Goal: Task Accomplishment & Management: Manage account settings

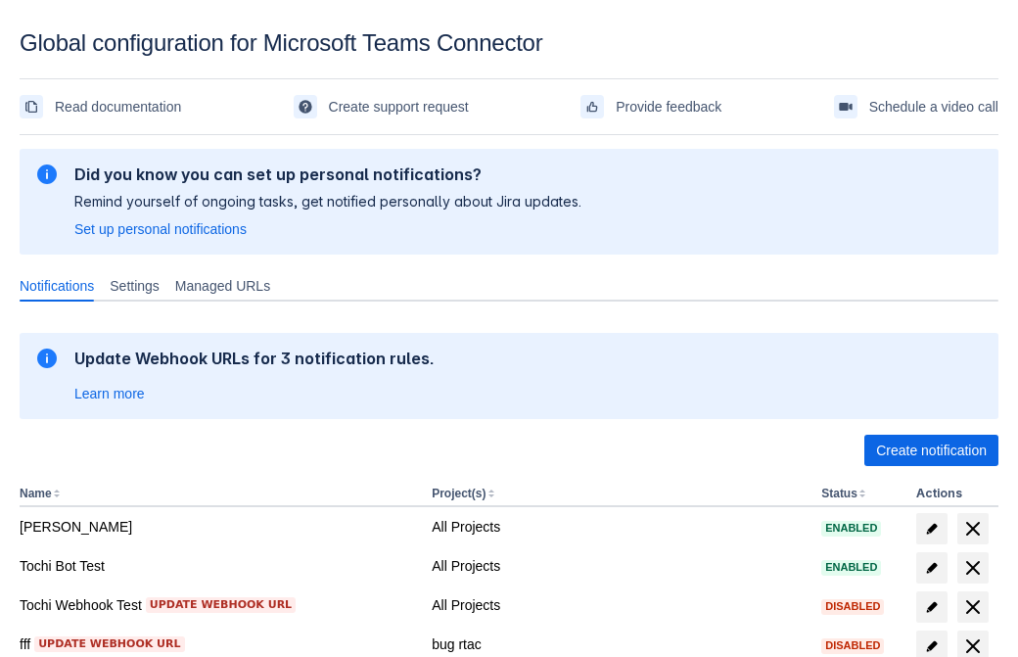
click at [931, 450] on span "Create notification" at bounding box center [931, 450] width 111 height 31
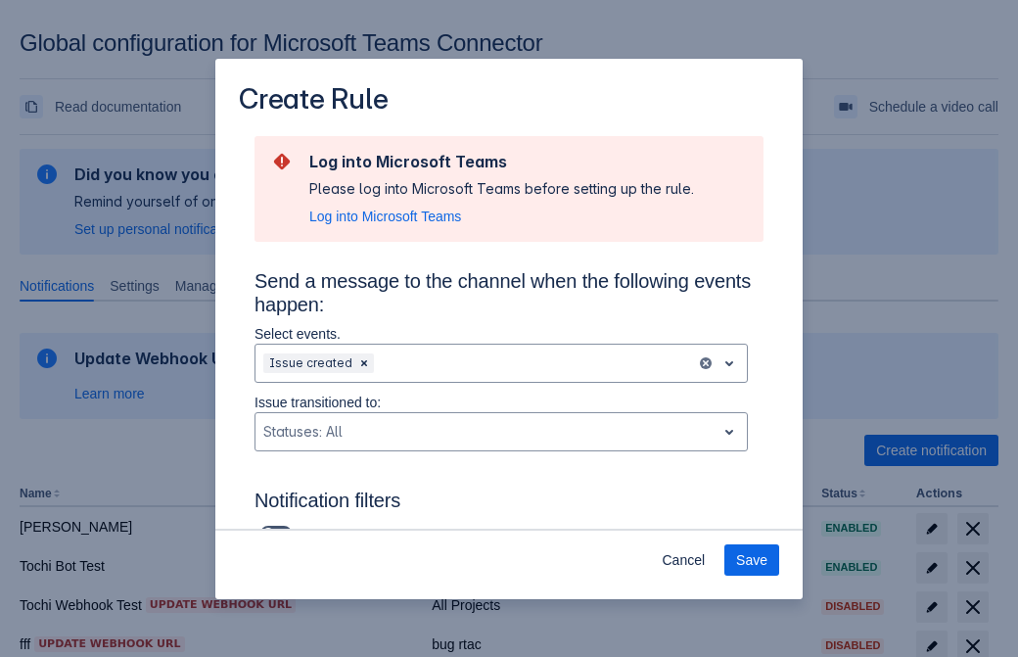
type input "RuleName-744155New Rule (42)"
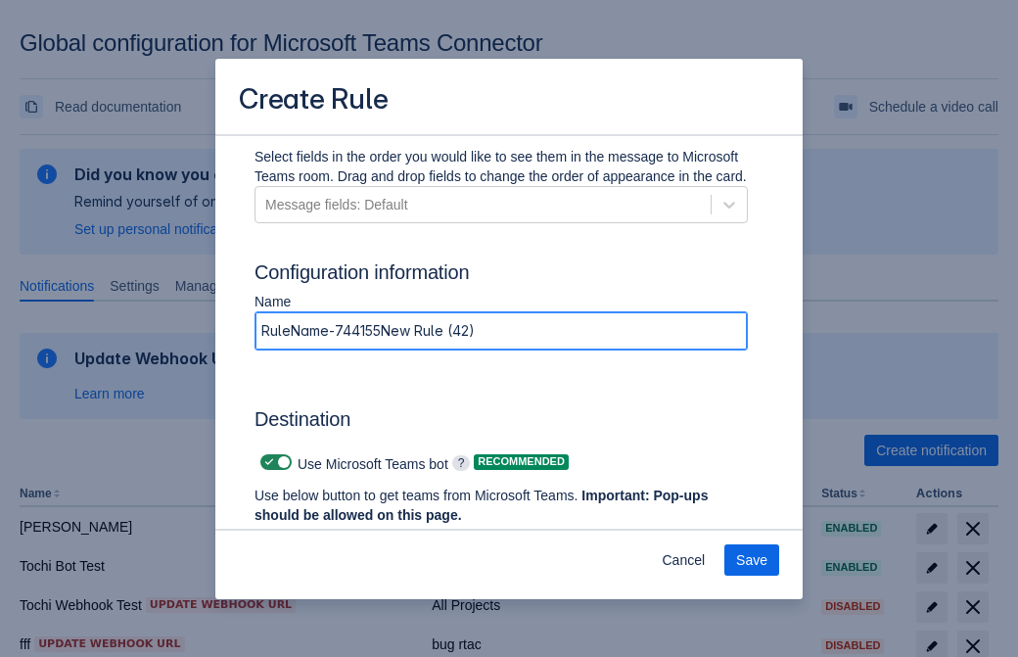
click at [363, 536] on span "Authenticate in Microsoft Teams" at bounding box center [363, 551] width 194 height 31
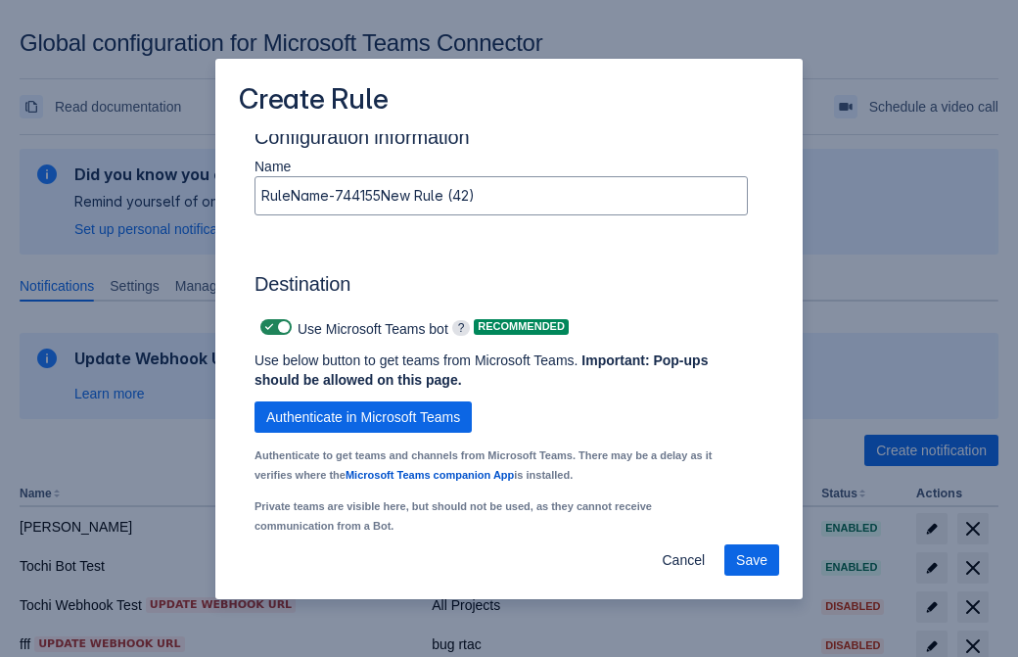
type input "744155_label"
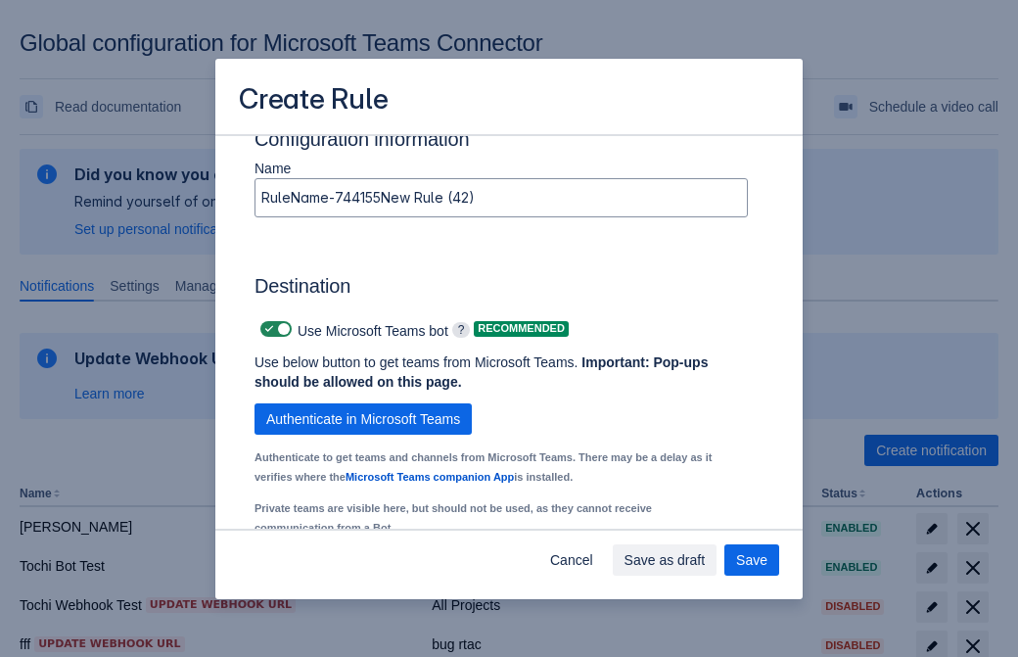
click at [365, 574] on div "Scrollable content" at bounding box center [350, 585] width 174 height 23
click at [604, 574] on div "Scrollable content" at bounding box center [589, 585] width 174 height 23
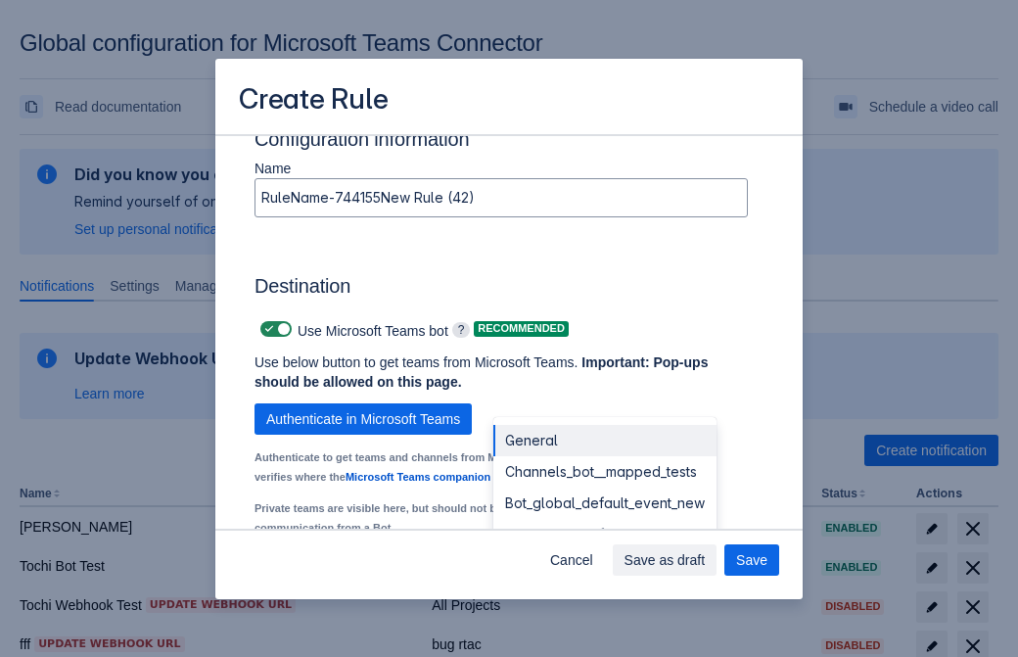
click at [604, 519] on div "Bot_global_default_event" at bounding box center [604, 534] width 223 height 31
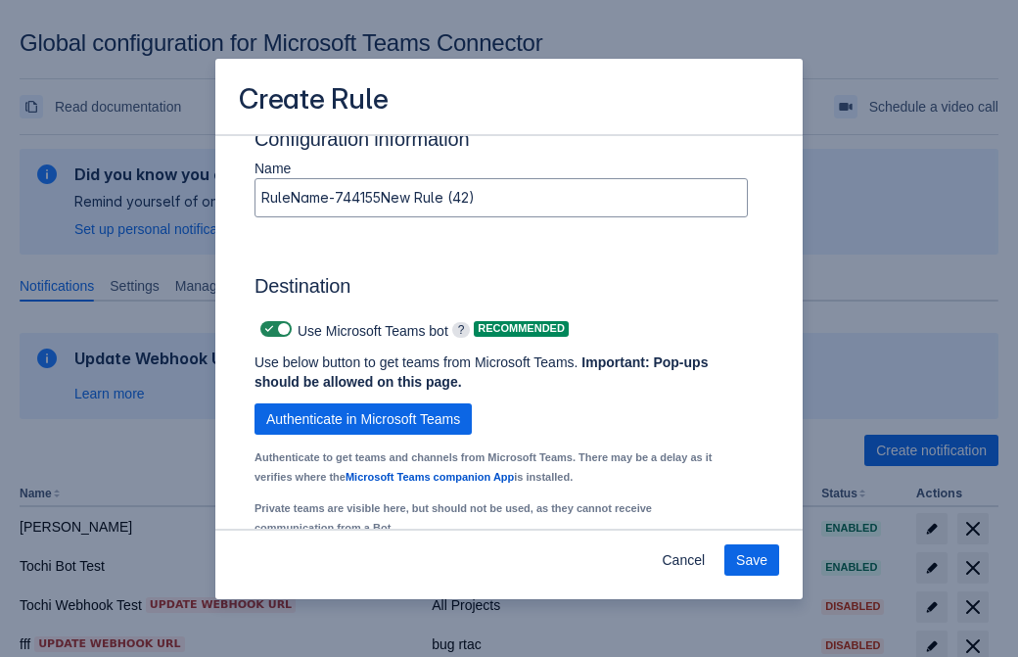
click at [752, 560] on span "Save" at bounding box center [751, 559] width 31 height 31
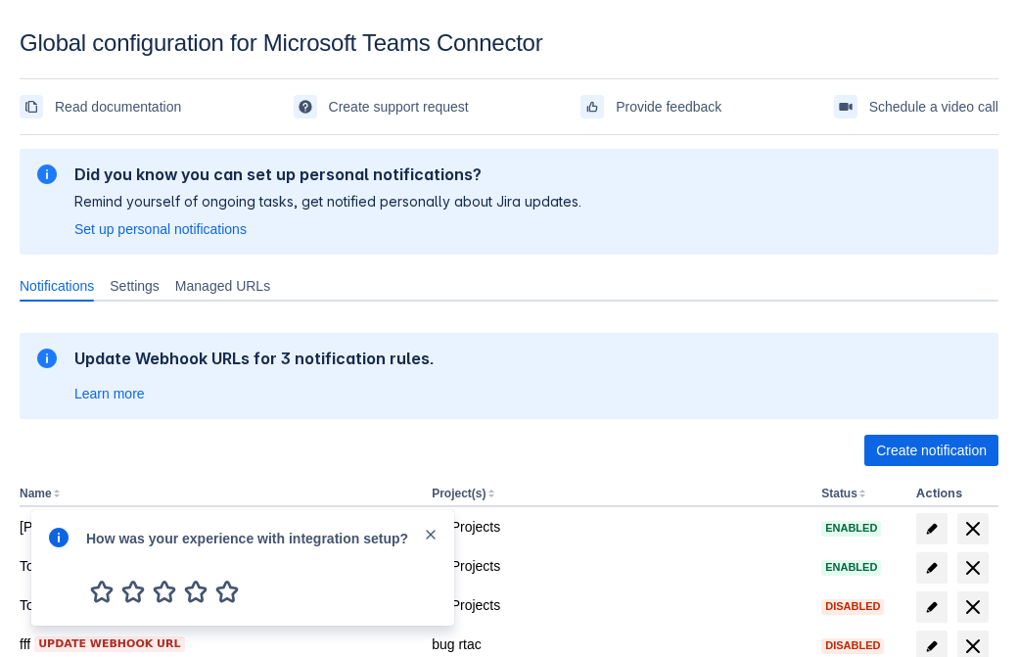
click at [64, 551] on div at bounding box center [58, 568] width 23 height 84
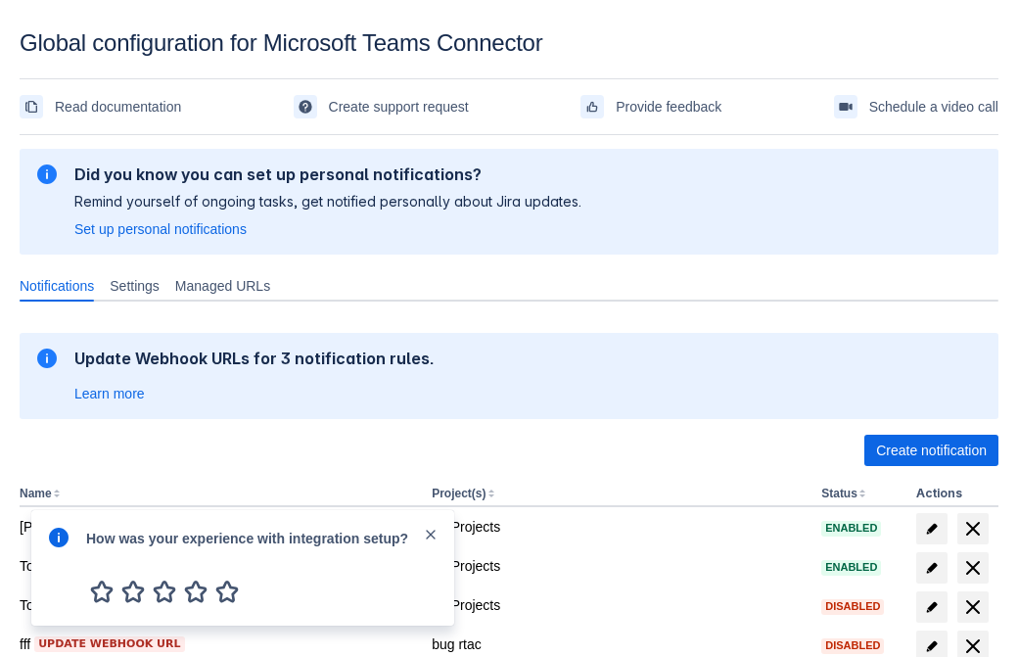
click at [64, 551] on div at bounding box center [58, 568] width 23 height 84
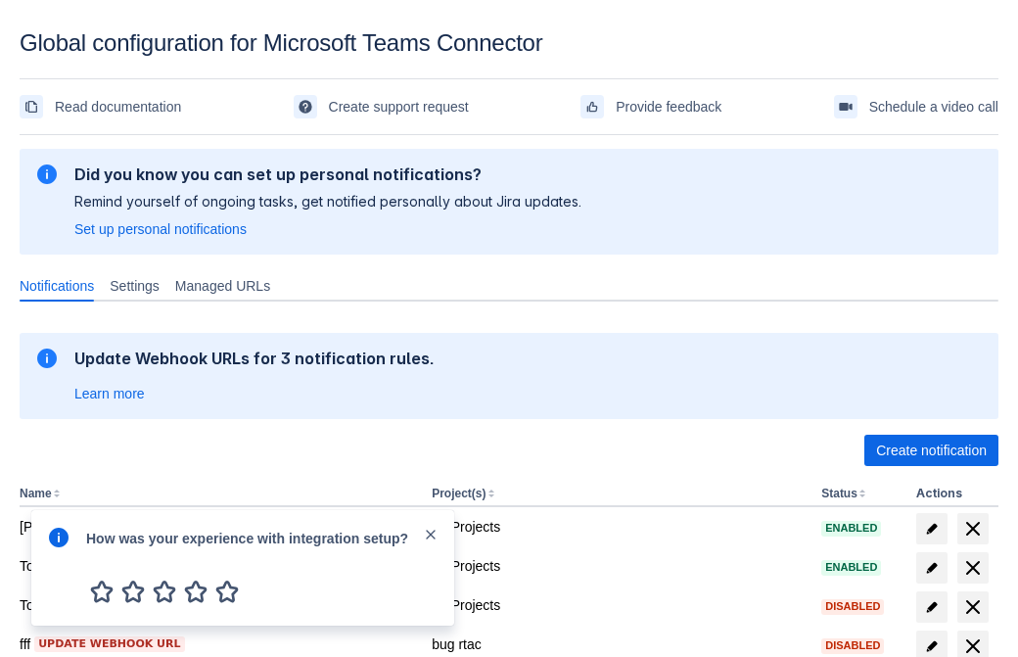
click at [64, 551] on div at bounding box center [58, 568] width 23 height 84
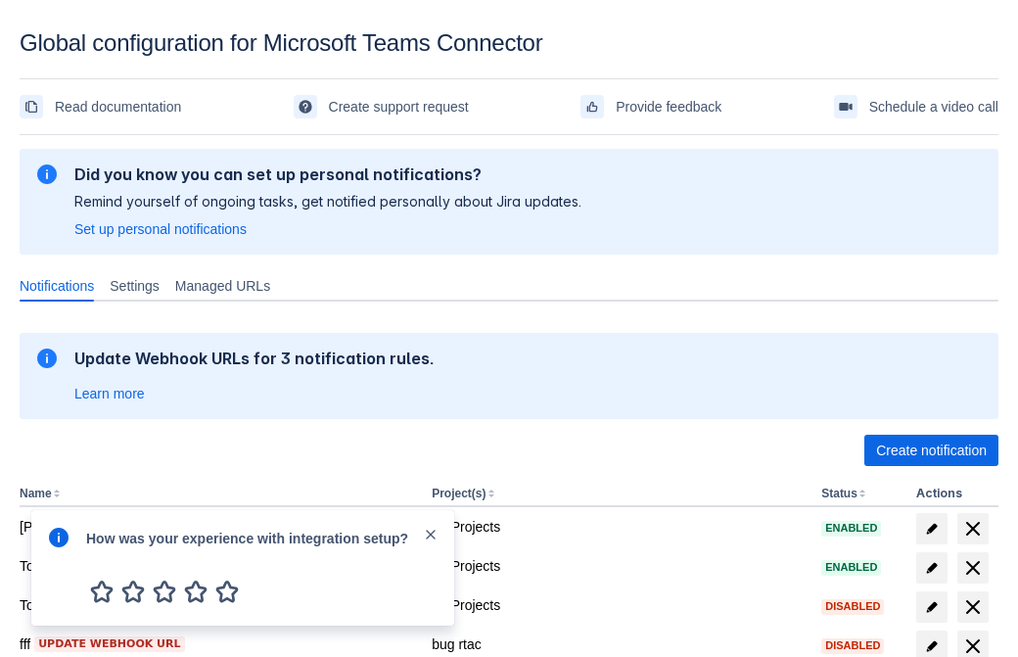
click at [64, 551] on div at bounding box center [58, 568] width 23 height 84
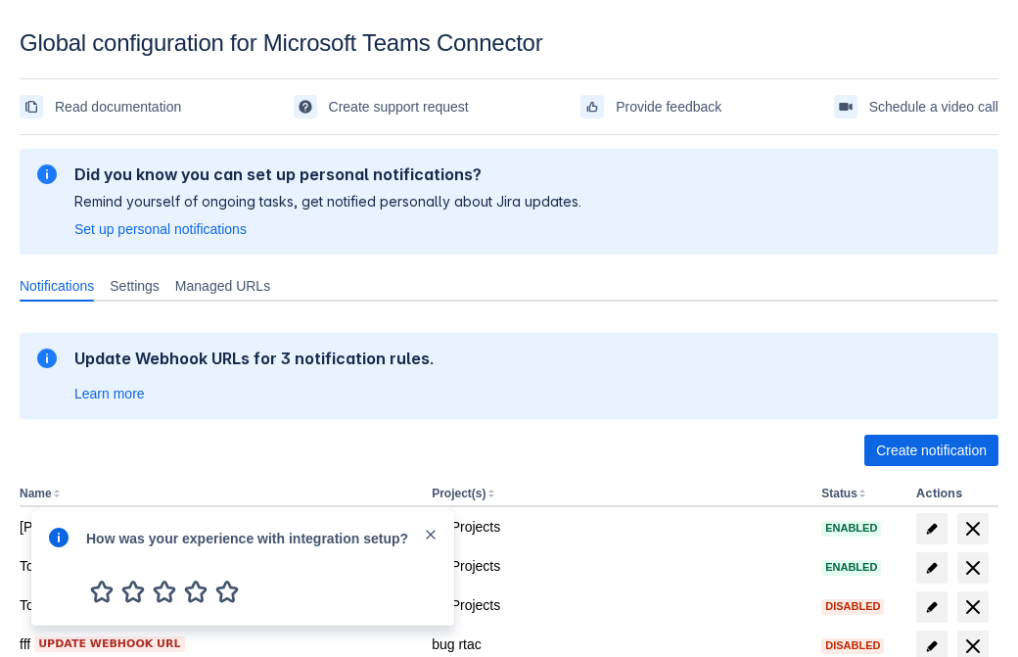
click at [64, 551] on div at bounding box center [58, 568] width 23 height 84
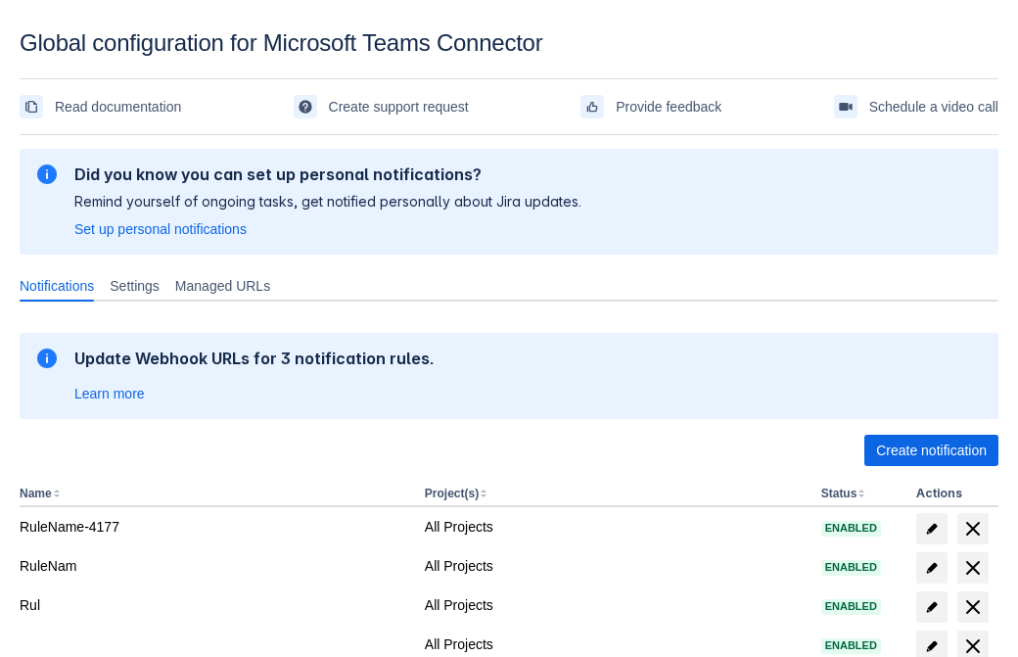
scroll to position [404, 0]
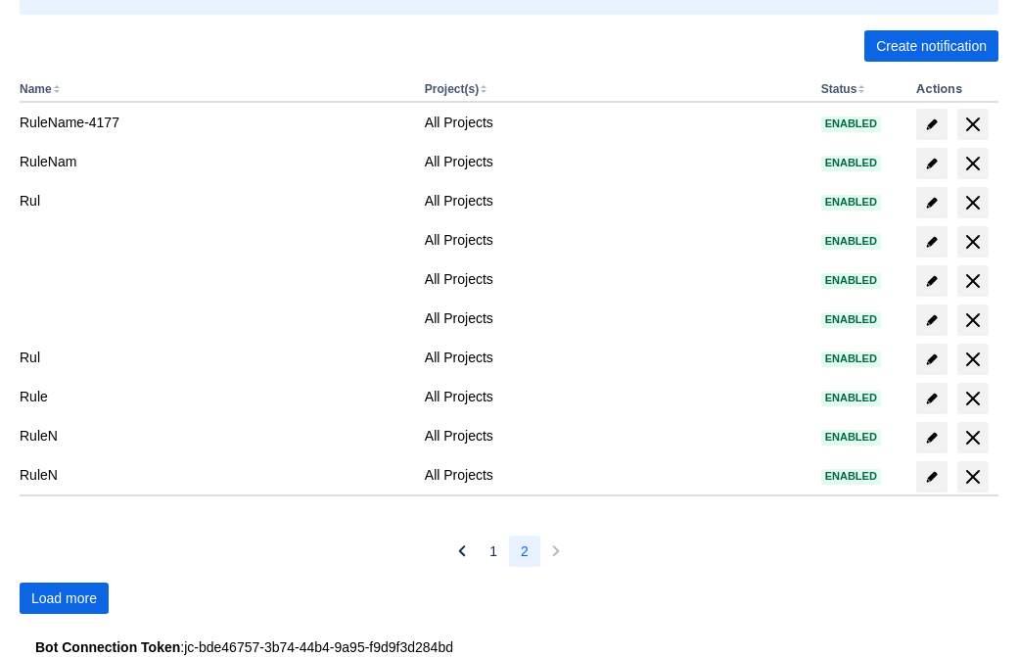
click at [64, 598] on span "Load more" at bounding box center [64, 597] width 66 height 31
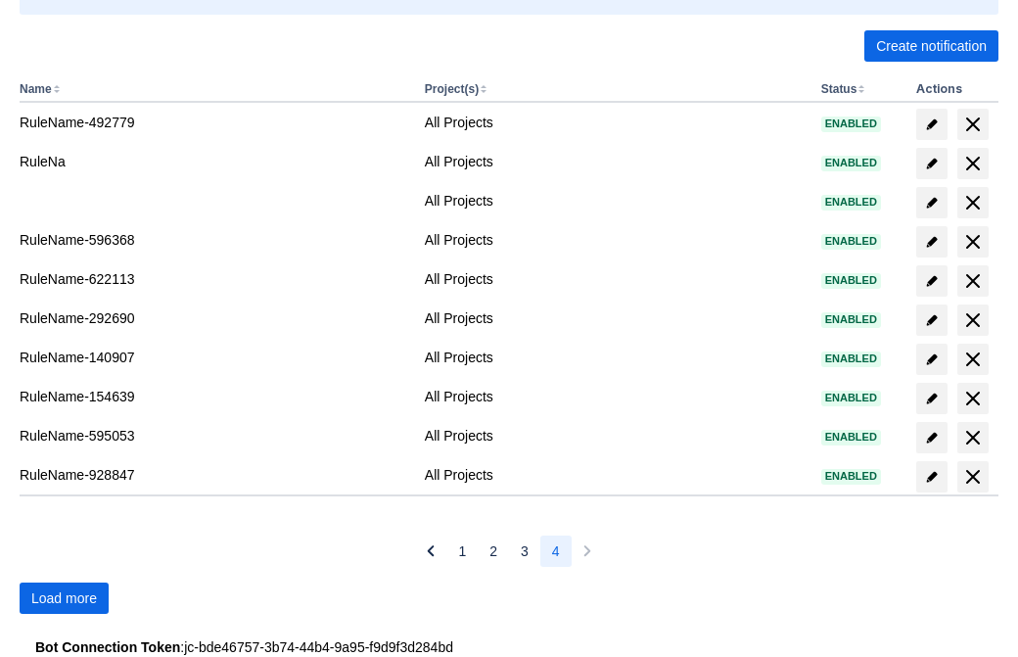
click at [64, 598] on span "Load more" at bounding box center [64, 597] width 66 height 31
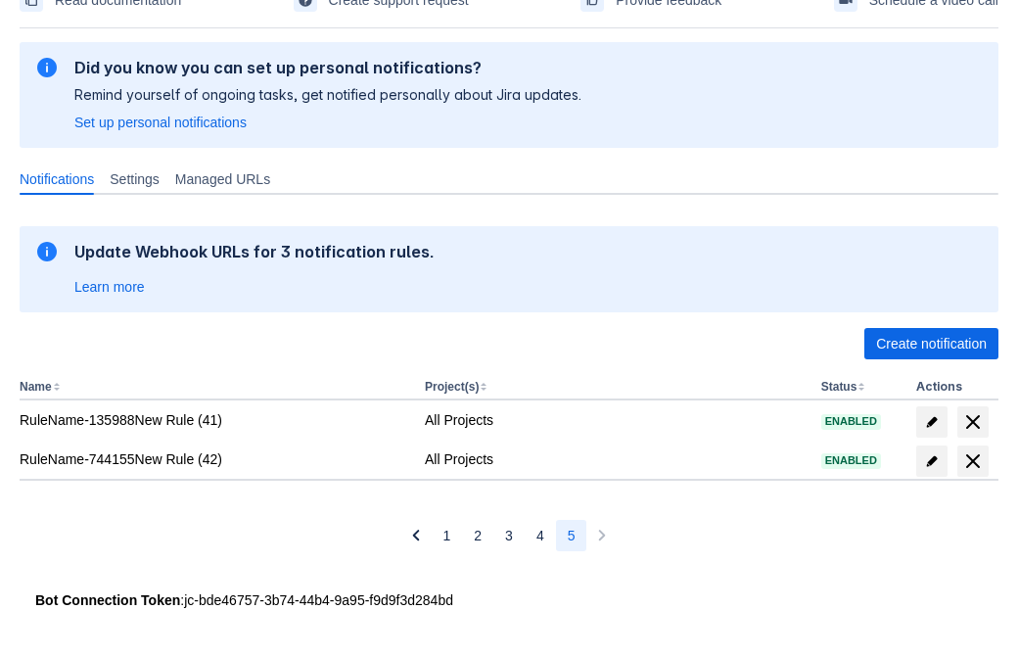
scroll to position [107, 0]
click at [972, 461] on span "delete" at bounding box center [972, 460] width 23 height 23
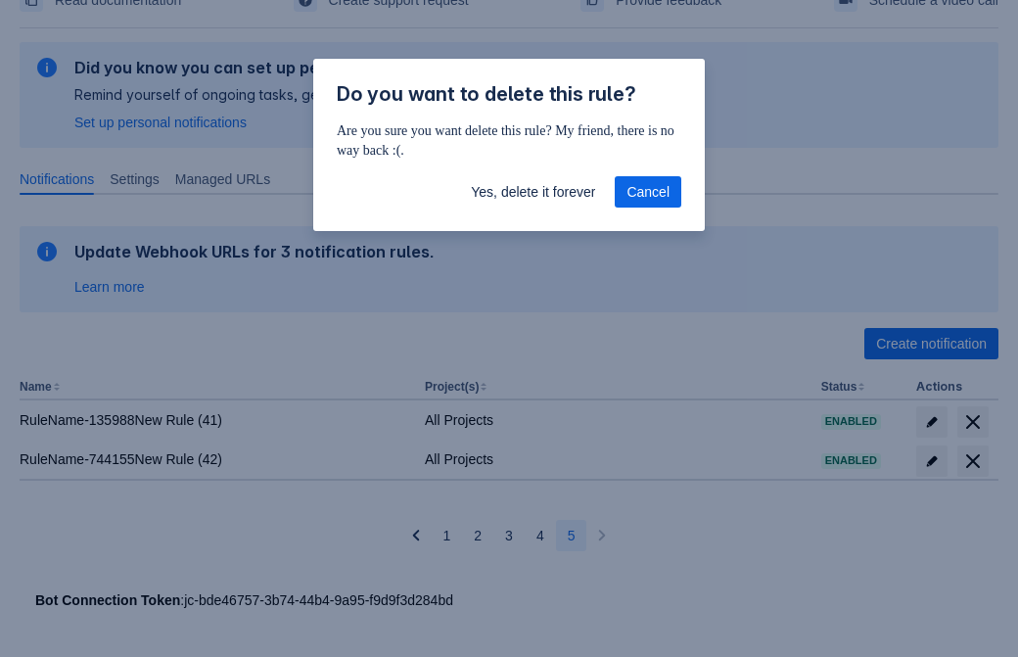
click at [532, 192] on span "Yes, delete it forever" at bounding box center [533, 191] width 124 height 31
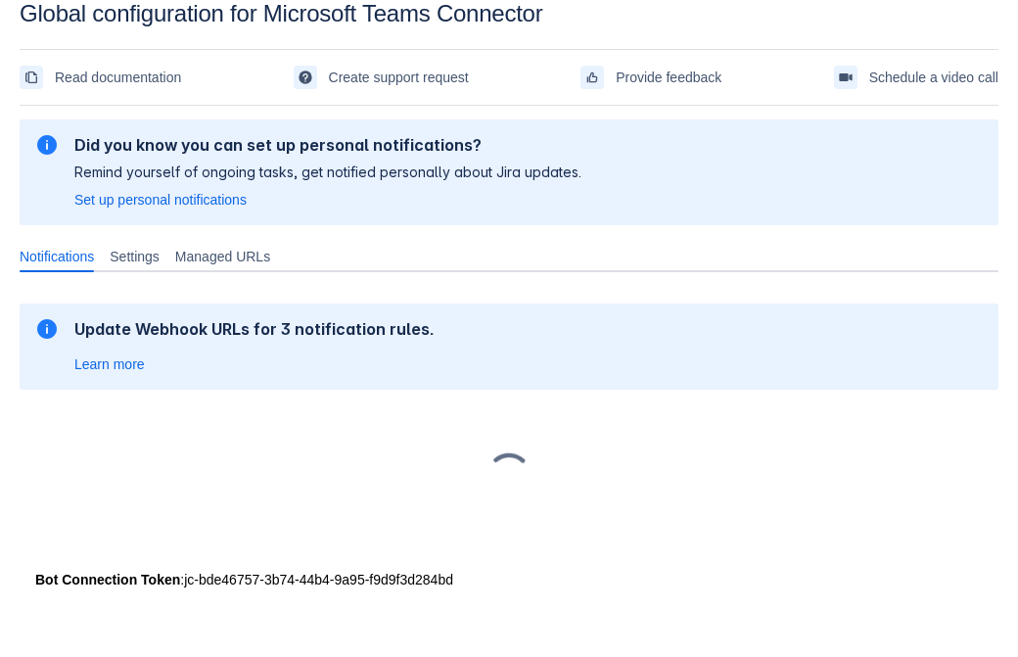
scroll to position [29, 0]
